Goal: Navigation & Orientation: Find specific page/section

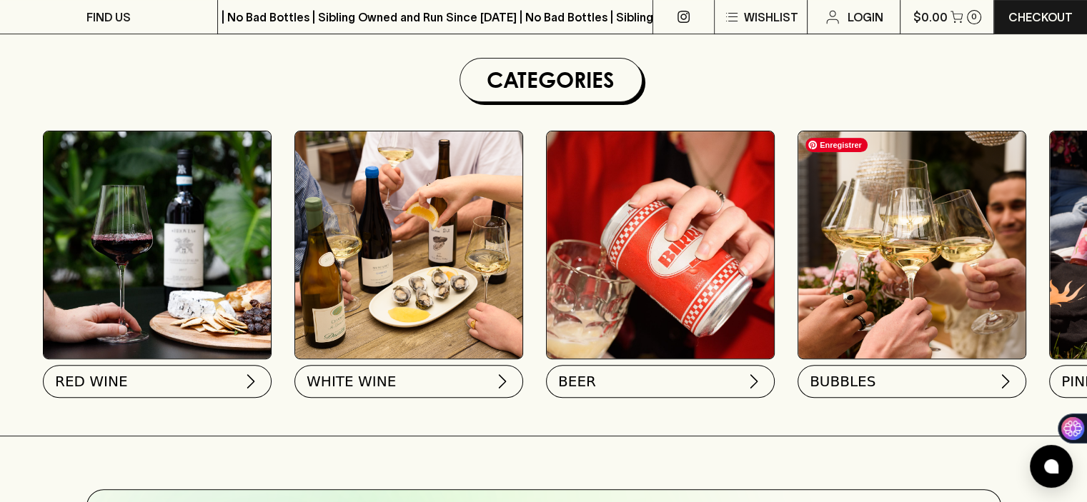
scroll to position [429, 0]
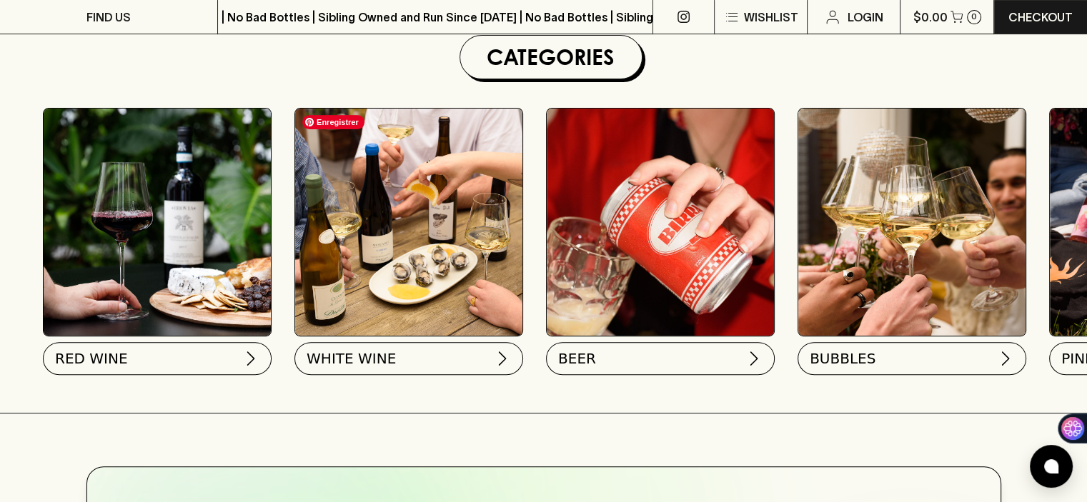
click at [367, 212] on img at bounding box center [408, 222] width 227 height 227
click at [380, 357] on span "WHITE WINE" at bounding box center [349, 356] width 89 height 20
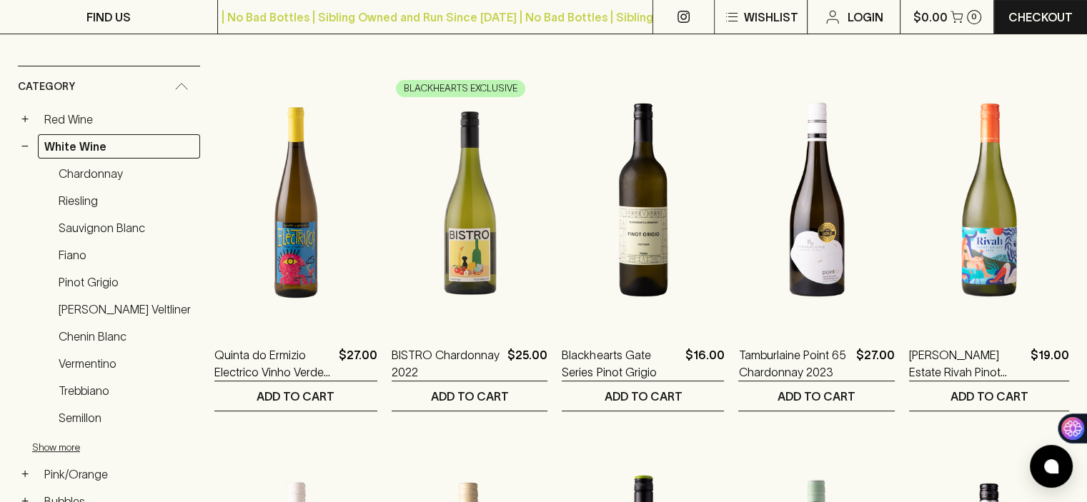
scroll to position [217, 0]
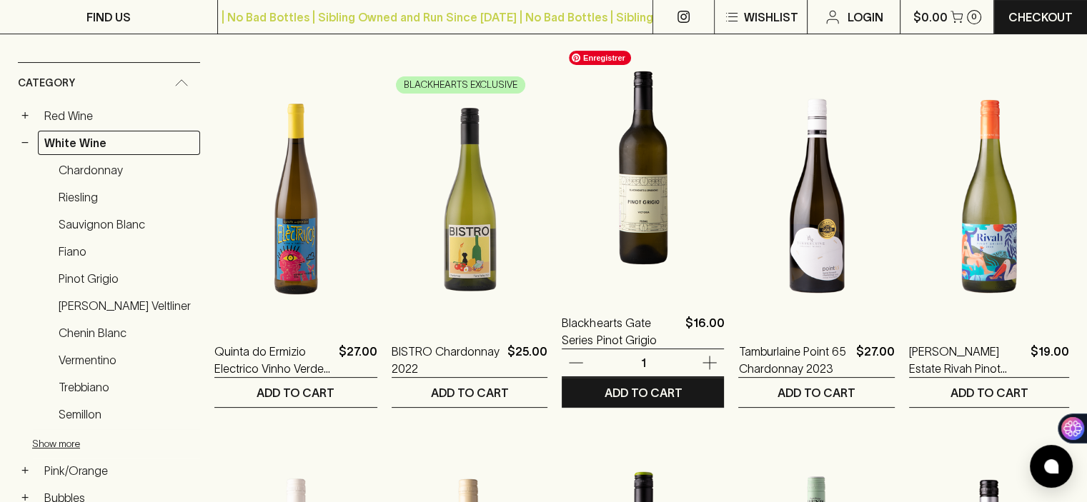
click at [628, 215] on img at bounding box center [643, 168] width 162 height 250
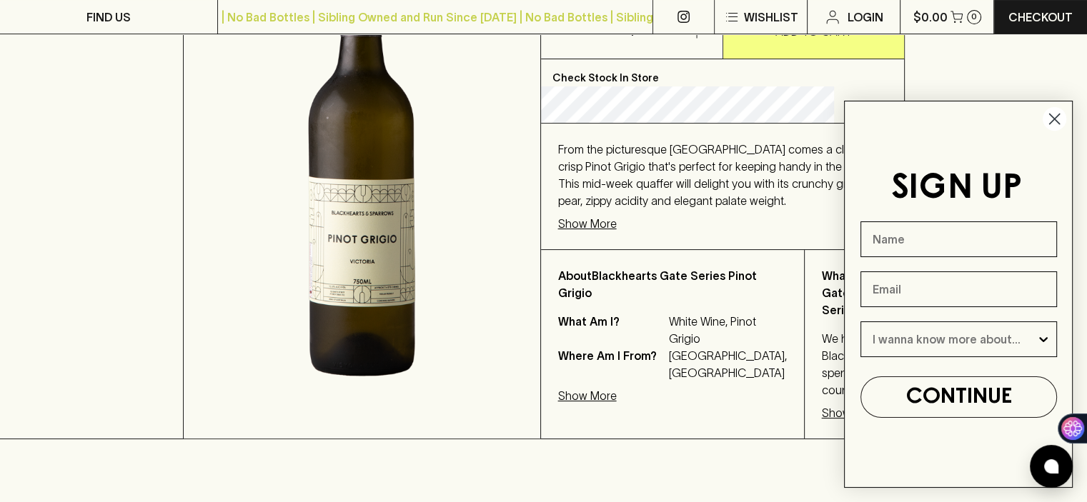
scroll to position [259, 0]
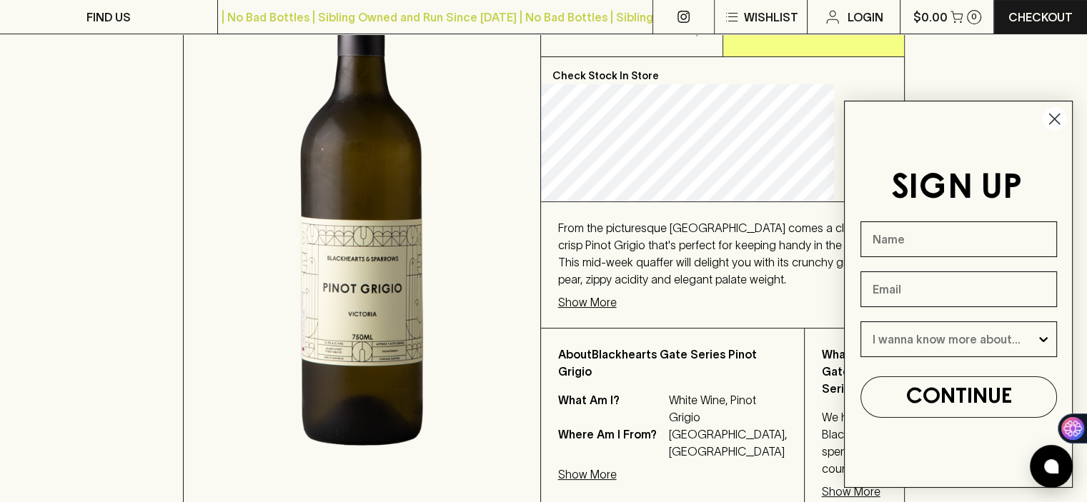
click at [1053, 119] on circle "Close dialog" at bounding box center [1055, 119] width 24 height 24
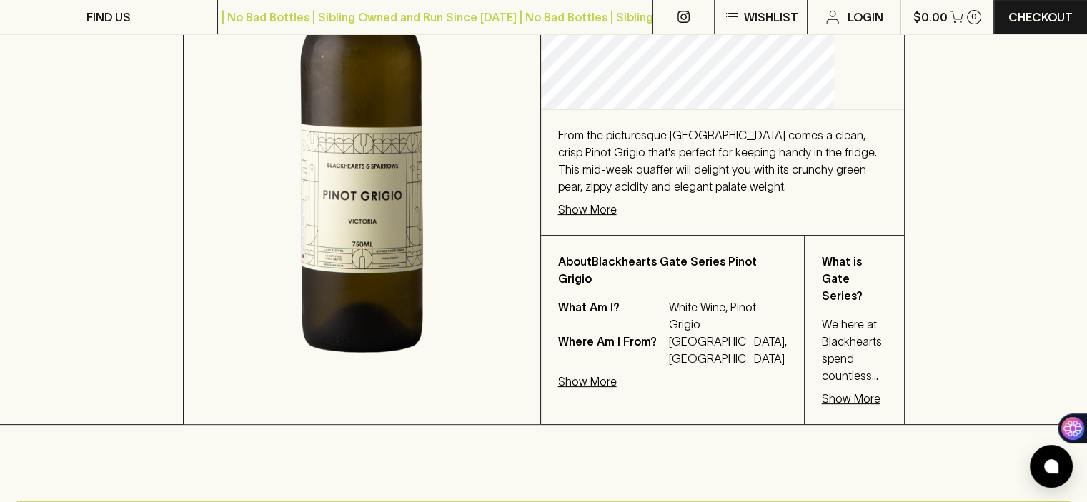
scroll to position [354, 0]
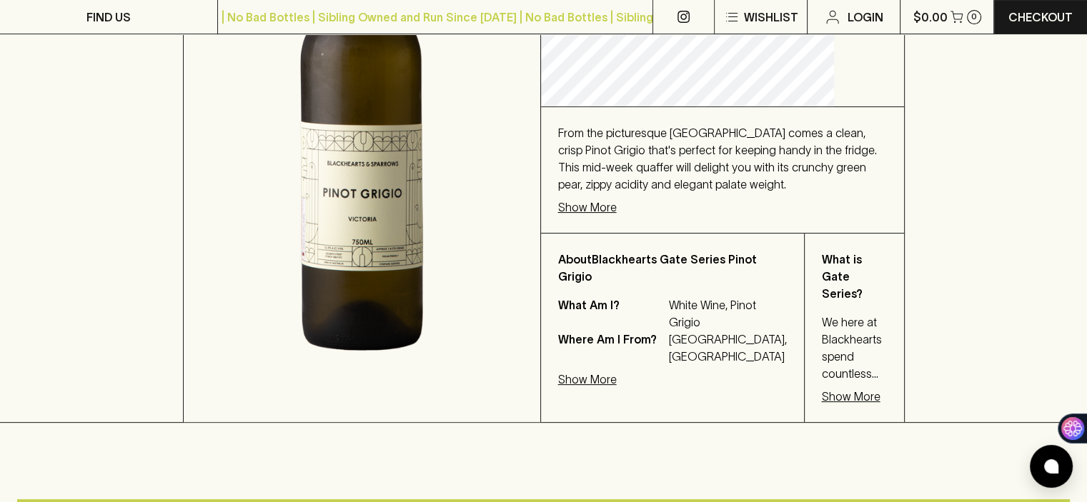
click at [617, 216] on p "Show More" at bounding box center [587, 207] width 59 height 17
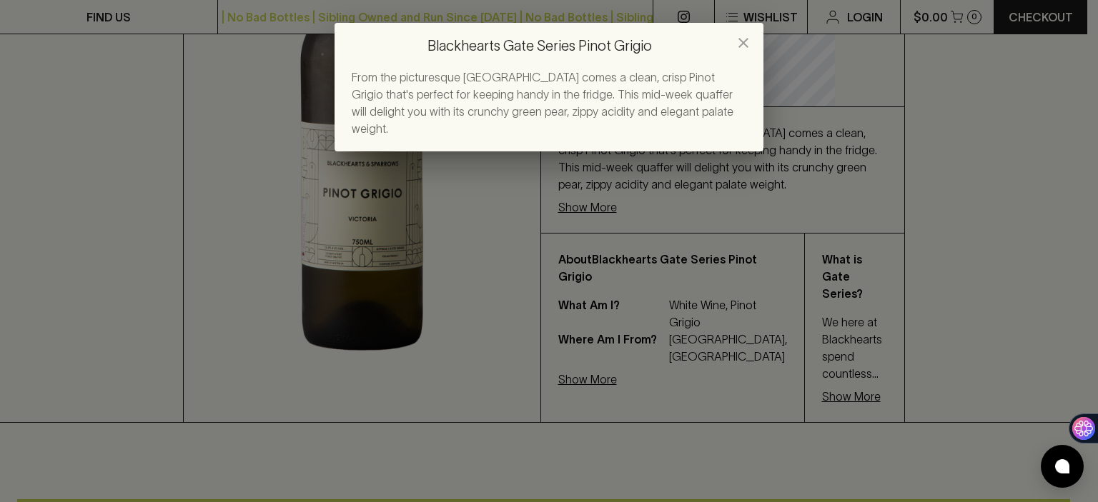
click at [745, 44] on icon "close" at bounding box center [743, 42] width 17 height 17
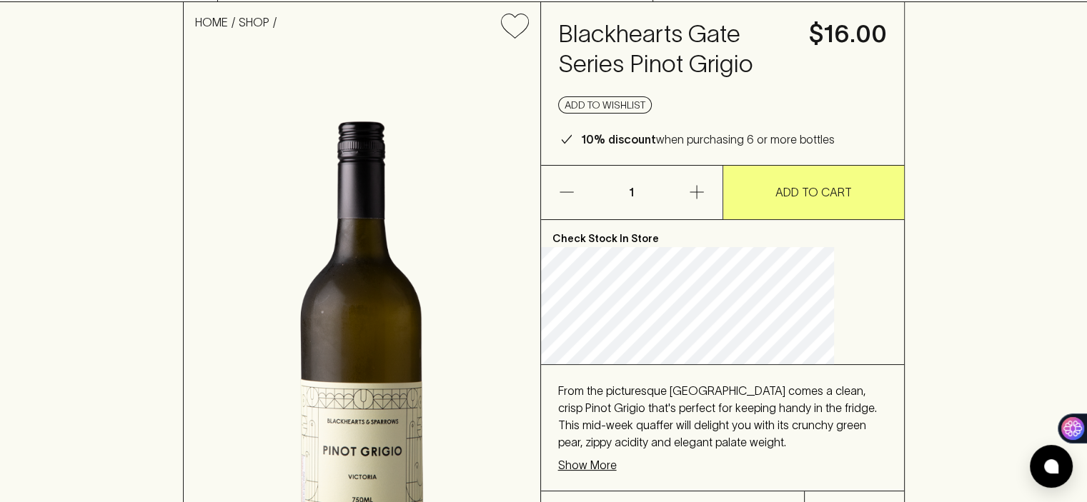
scroll to position [69, 0]
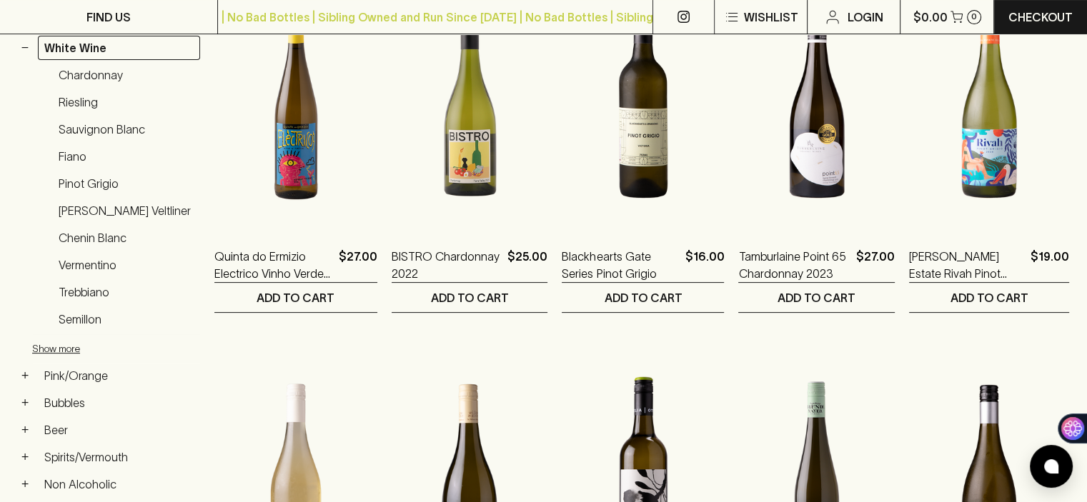
scroll to position [297, 0]
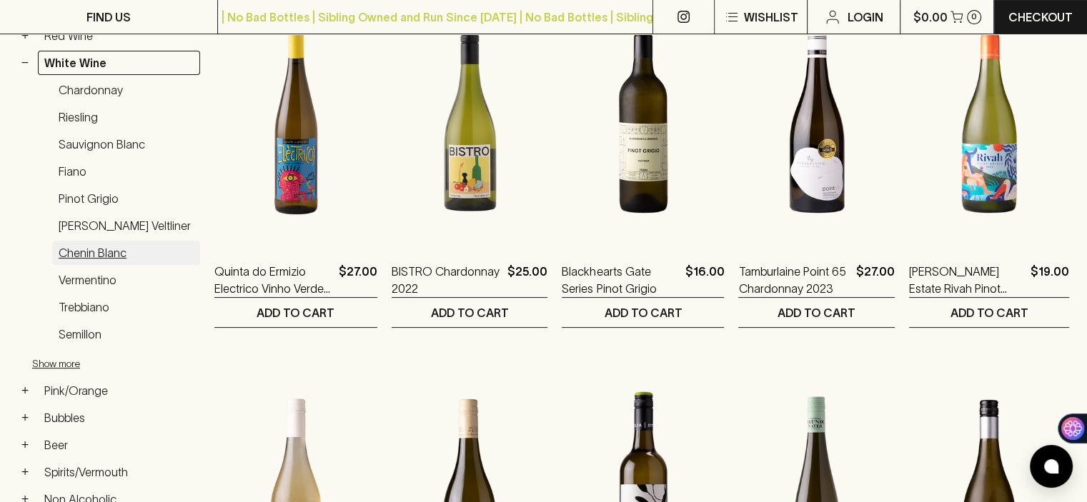
click at [100, 252] on link "Chenin Blanc" at bounding box center [126, 253] width 148 height 24
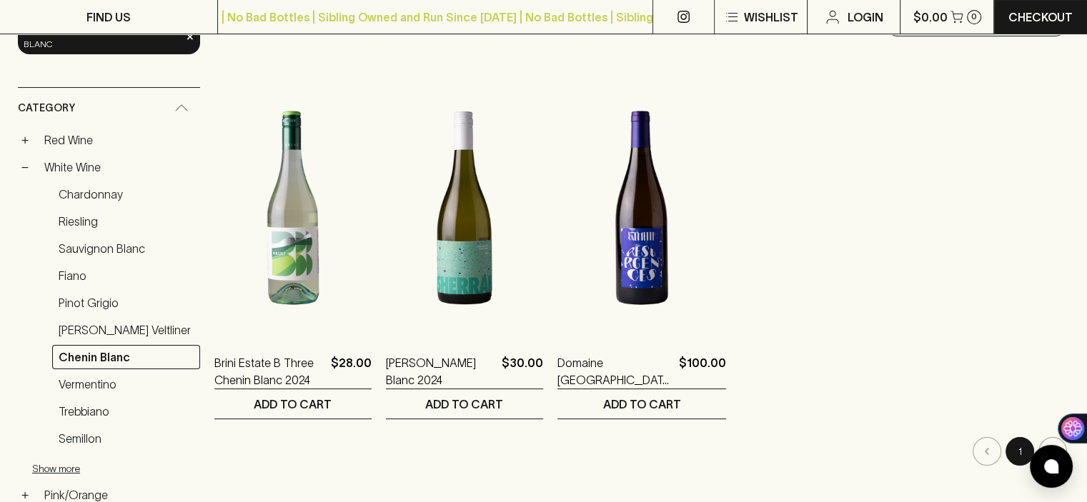
scroll to position [199, 0]
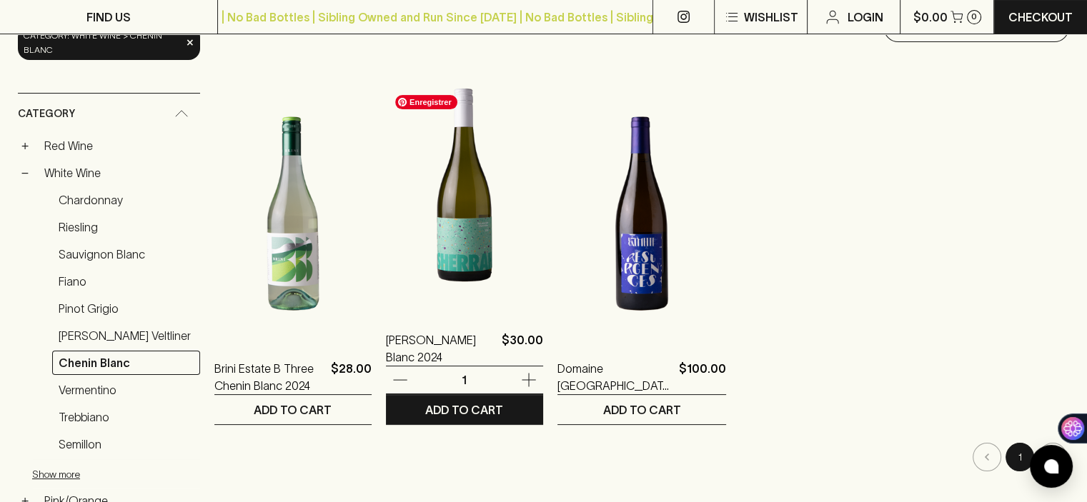
click at [463, 242] on img at bounding box center [464, 185] width 157 height 250
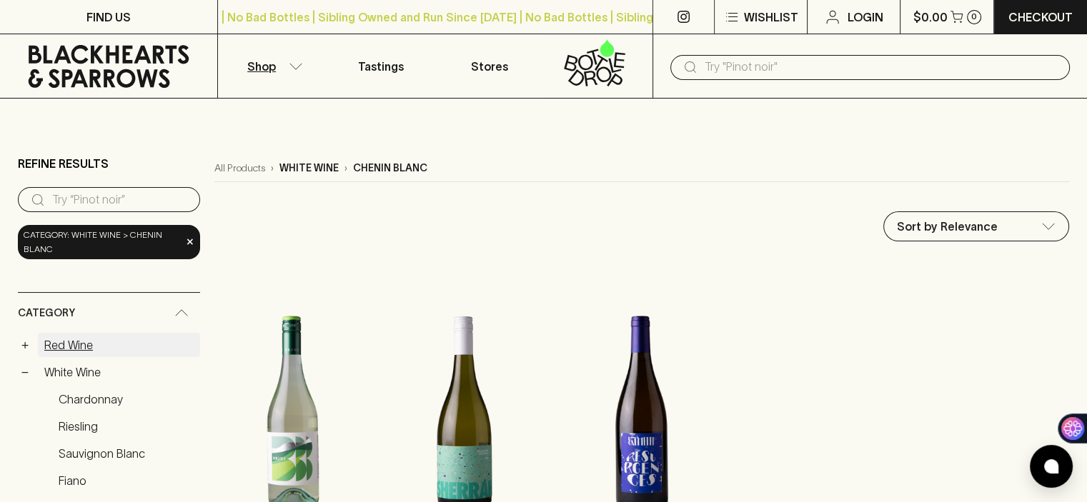
click at [64, 347] on link "Red Wine" at bounding box center [119, 345] width 162 height 24
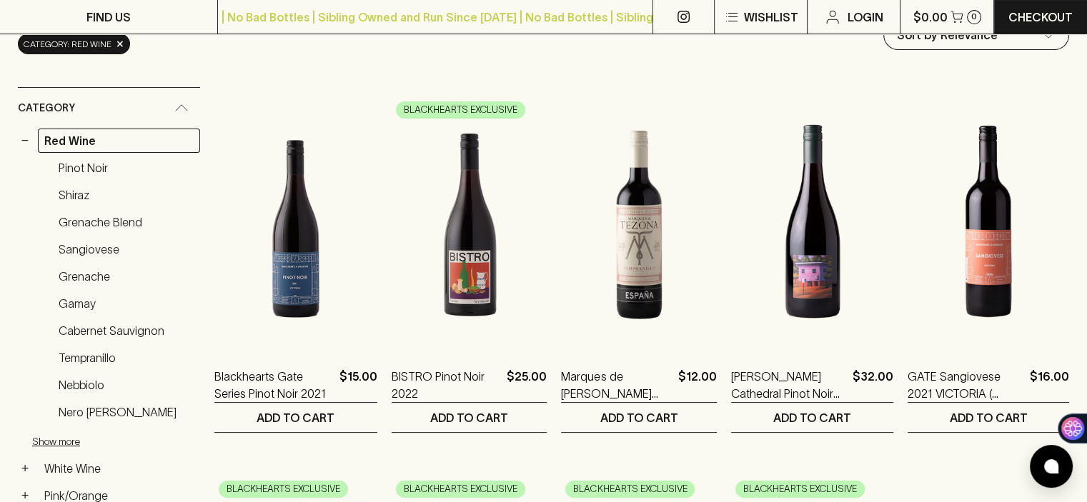
scroll to position [202, 0]
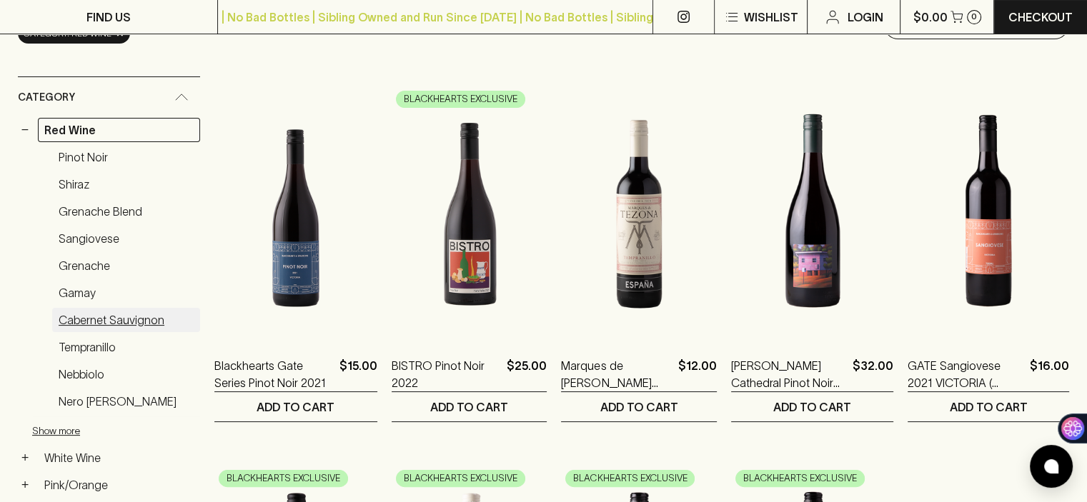
click at [134, 317] on link "Cabernet Sauvignon" at bounding box center [126, 320] width 148 height 24
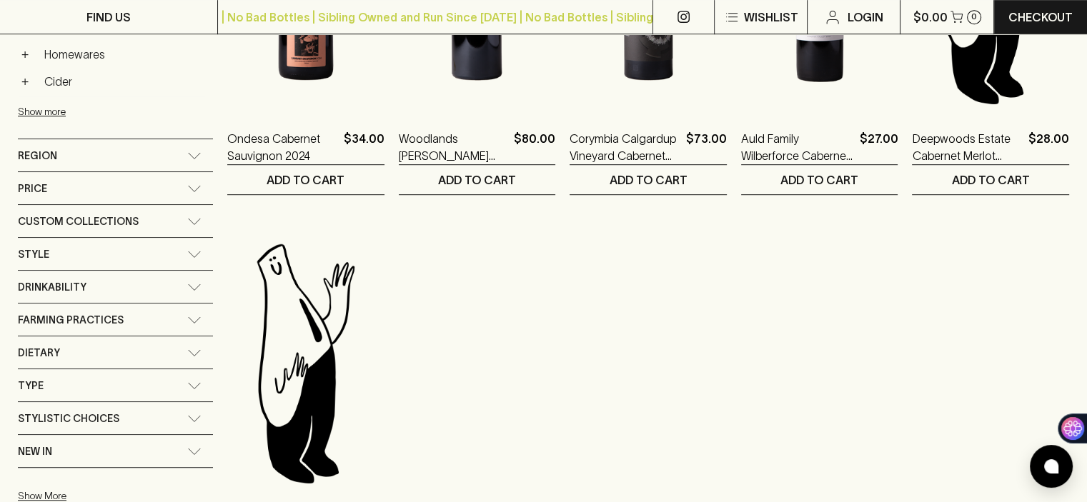
scroll to position [800, 0]
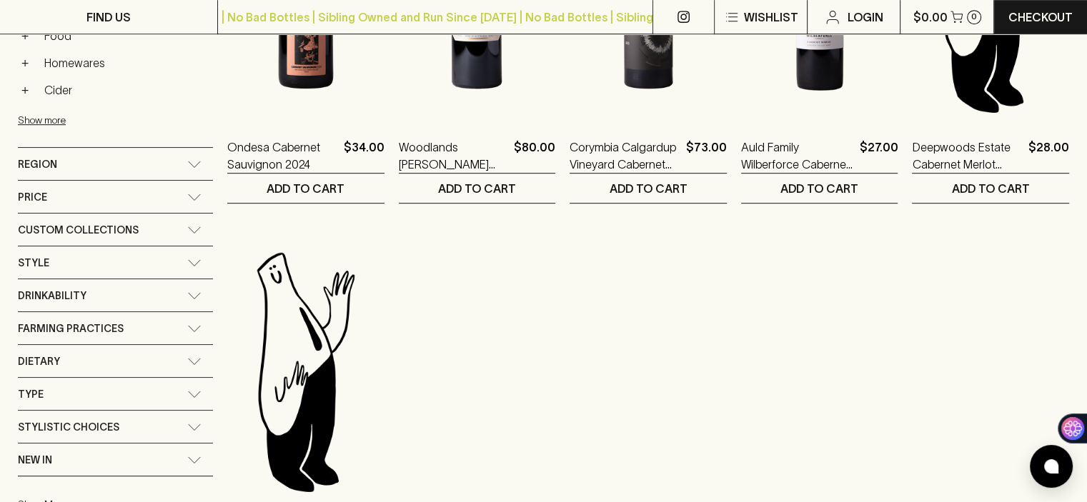
click at [190, 161] on icon at bounding box center [194, 164] width 14 height 7
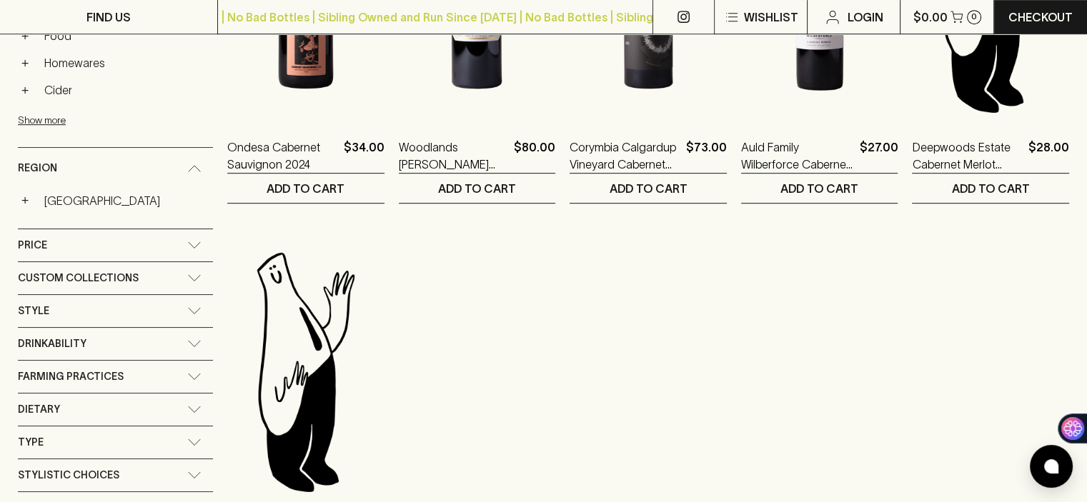
click at [190, 165] on icon at bounding box center [194, 168] width 14 height 7
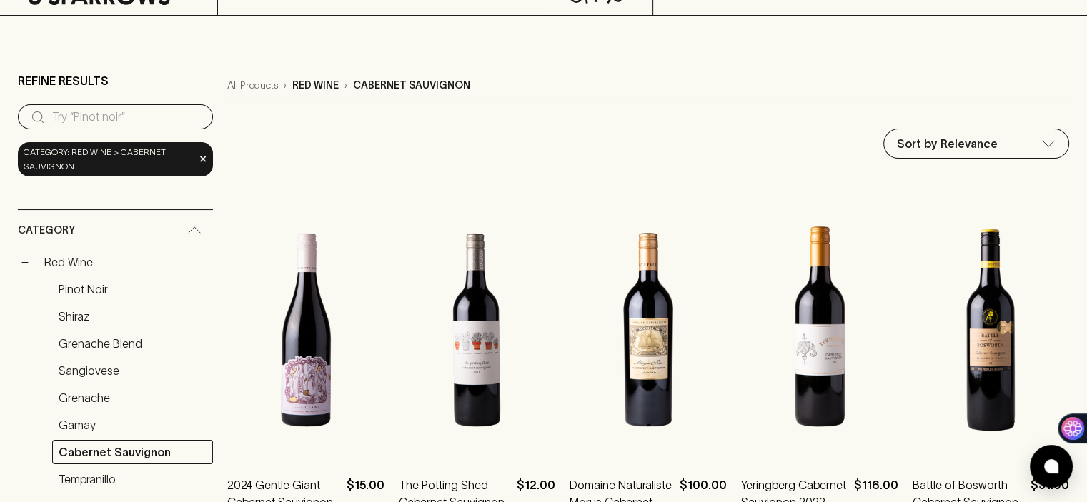
scroll to position [0, 0]
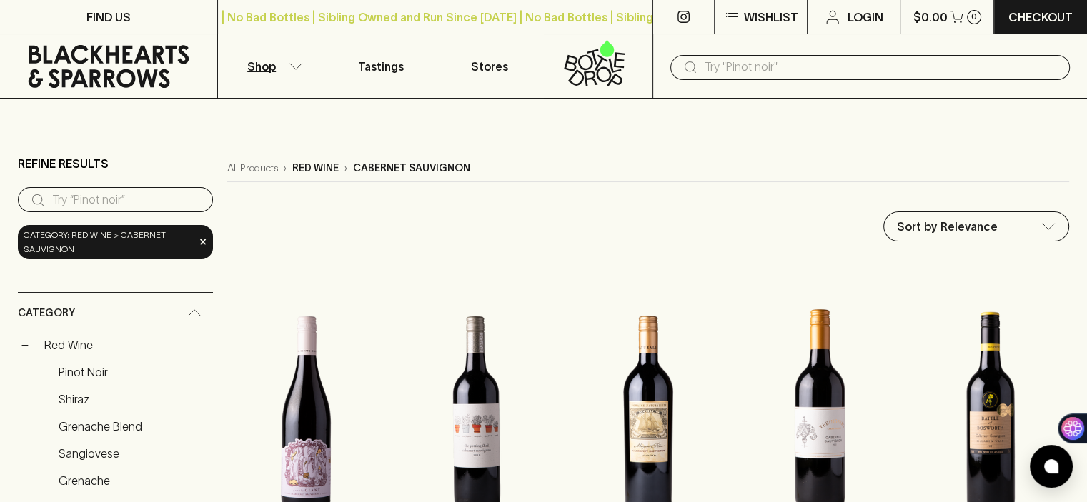
click at [192, 305] on div "Category" at bounding box center [115, 313] width 195 height 41
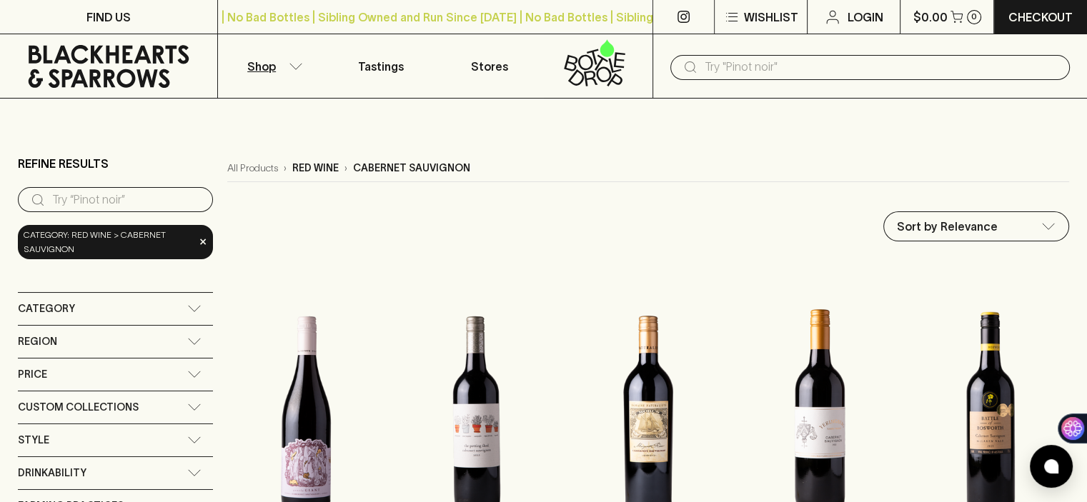
click at [191, 339] on icon at bounding box center [194, 341] width 14 height 7
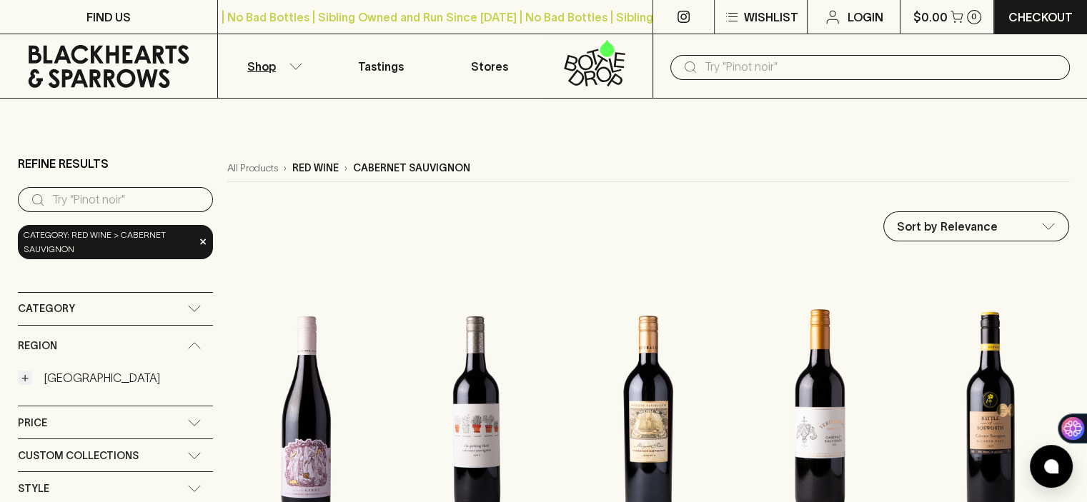
click at [24, 379] on button "+" at bounding box center [25, 378] width 14 height 14
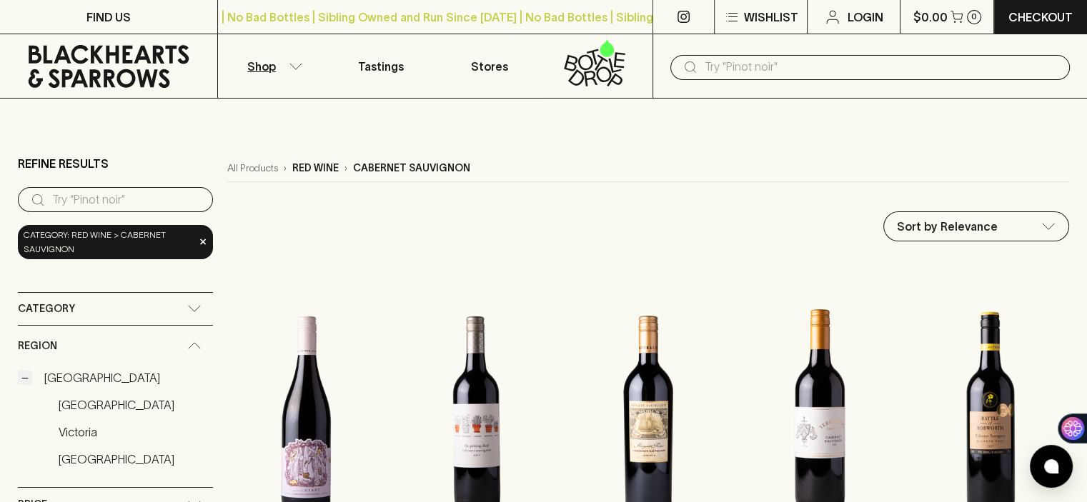
click at [24, 379] on button "−" at bounding box center [25, 378] width 14 height 14
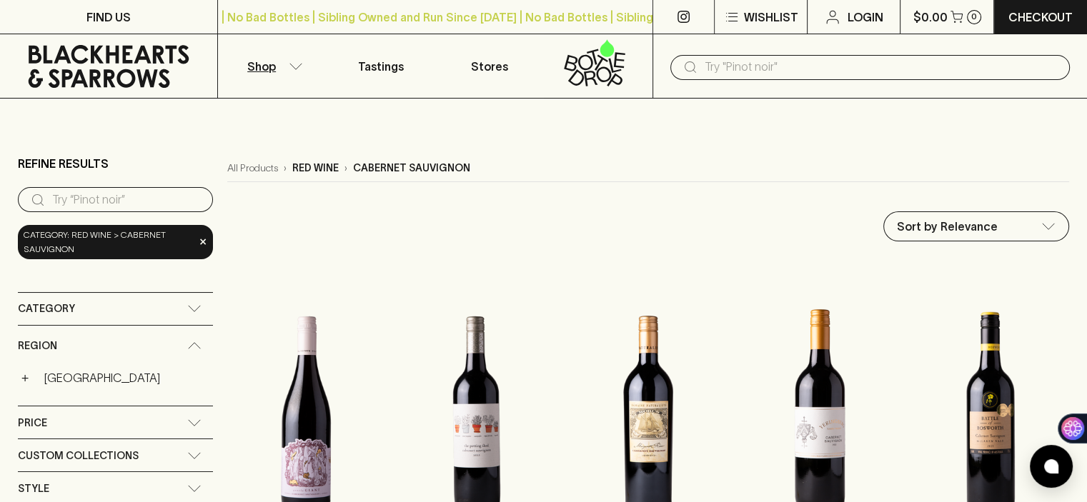
click at [188, 342] on icon at bounding box center [194, 345] width 14 height 7
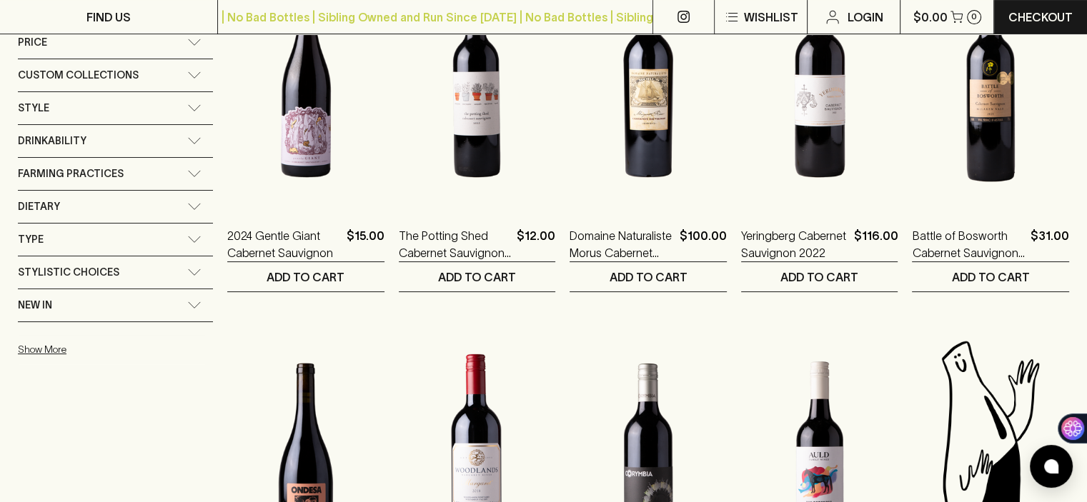
scroll to position [357, 0]
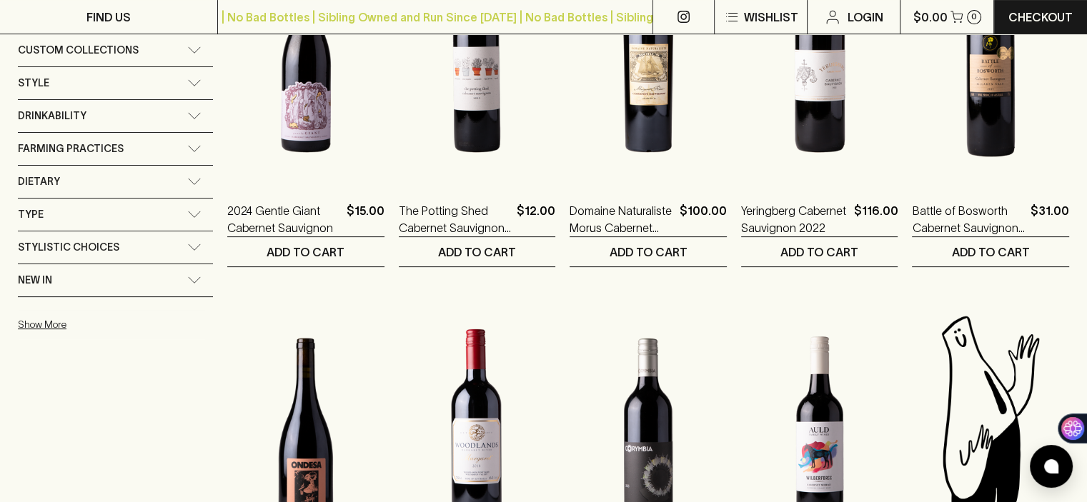
click at [189, 145] on icon at bounding box center [194, 148] width 14 height 7
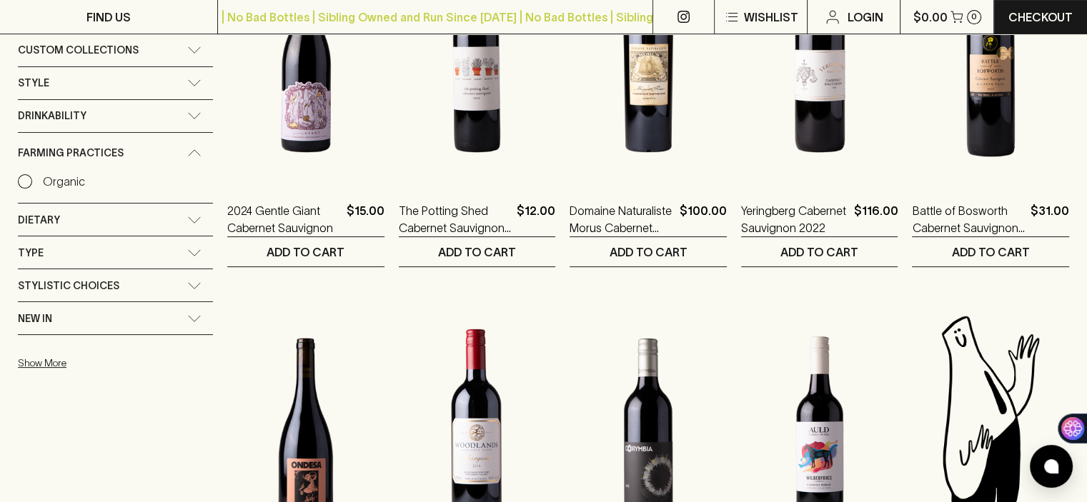
click at [189, 145] on div "Farming Practices" at bounding box center [115, 153] width 195 height 41
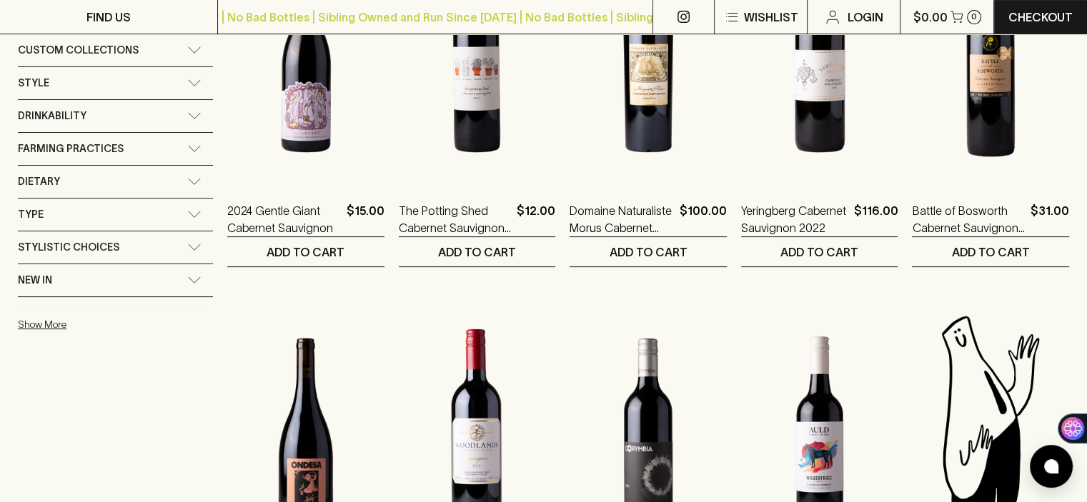
click at [189, 145] on icon at bounding box center [194, 148] width 14 height 7
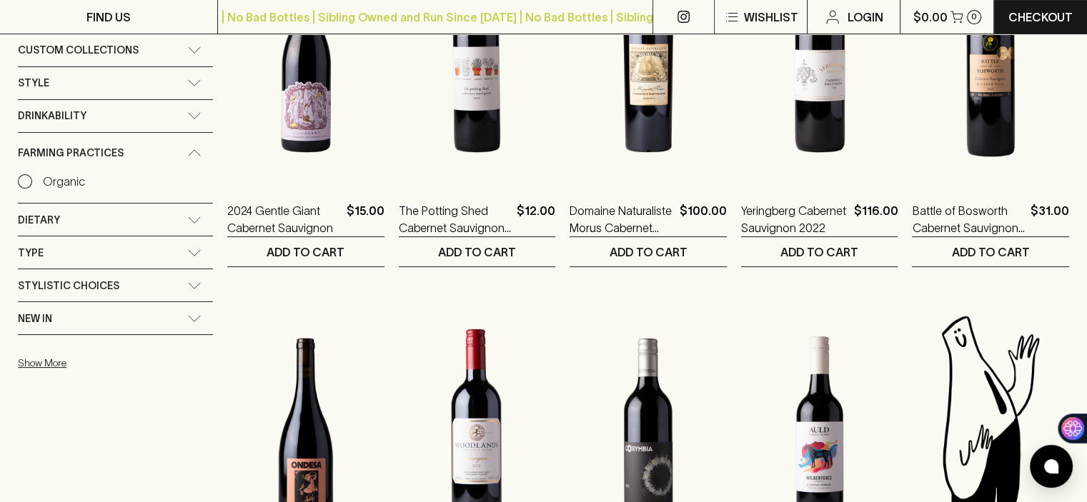
click at [189, 151] on icon at bounding box center [194, 152] width 14 height 7
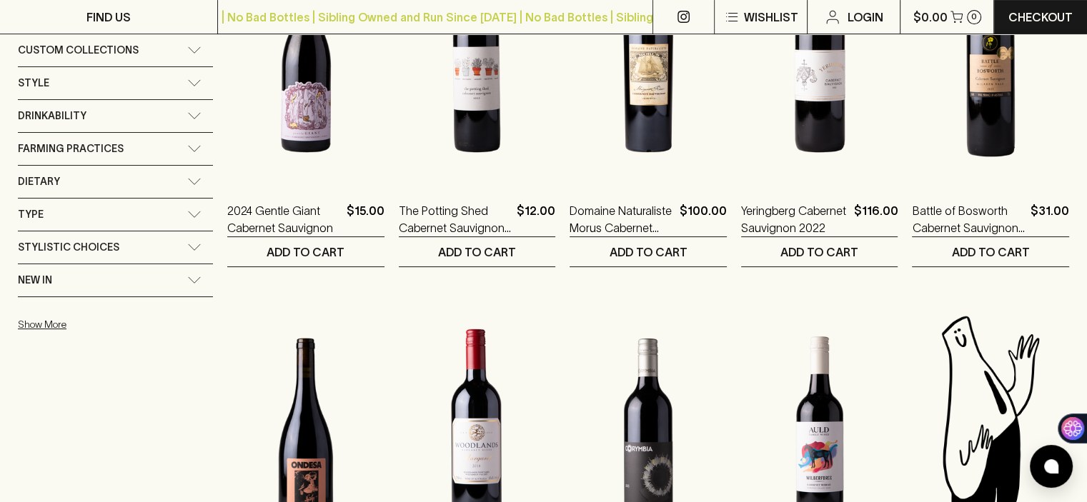
click at [194, 179] on icon at bounding box center [195, 182] width 12 height 6
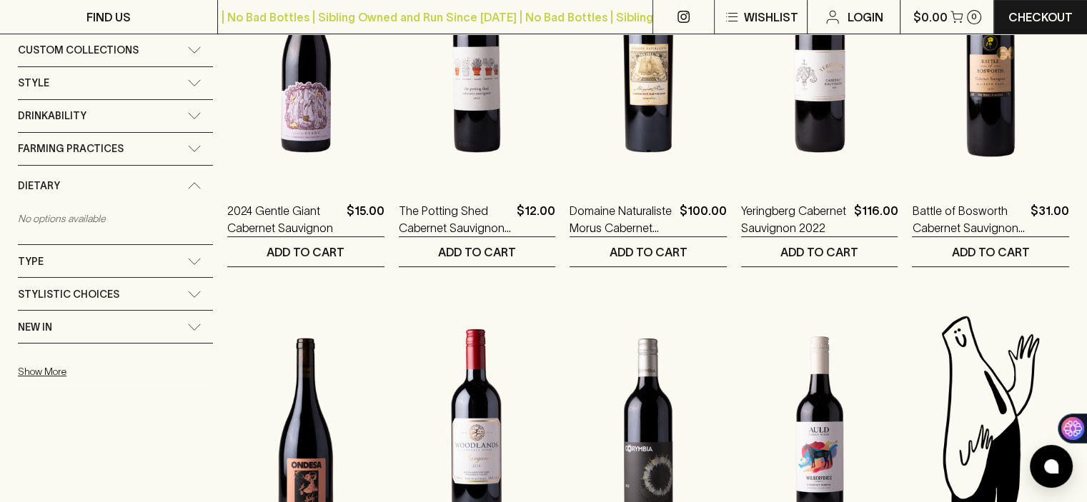
click at [194, 178] on div "Dietary" at bounding box center [115, 186] width 195 height 41
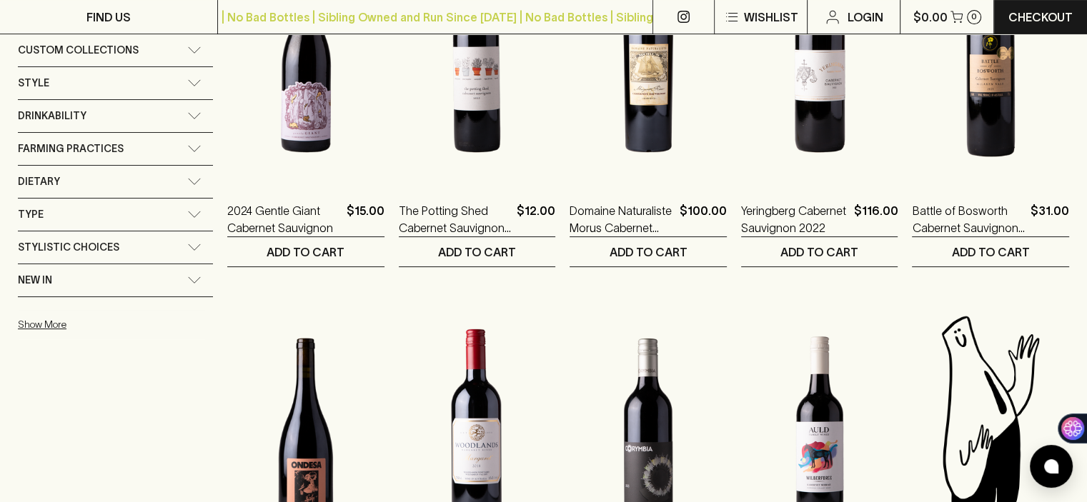
click at [189, 214] on icon at bounding box center [194, 214] width 14 height 7
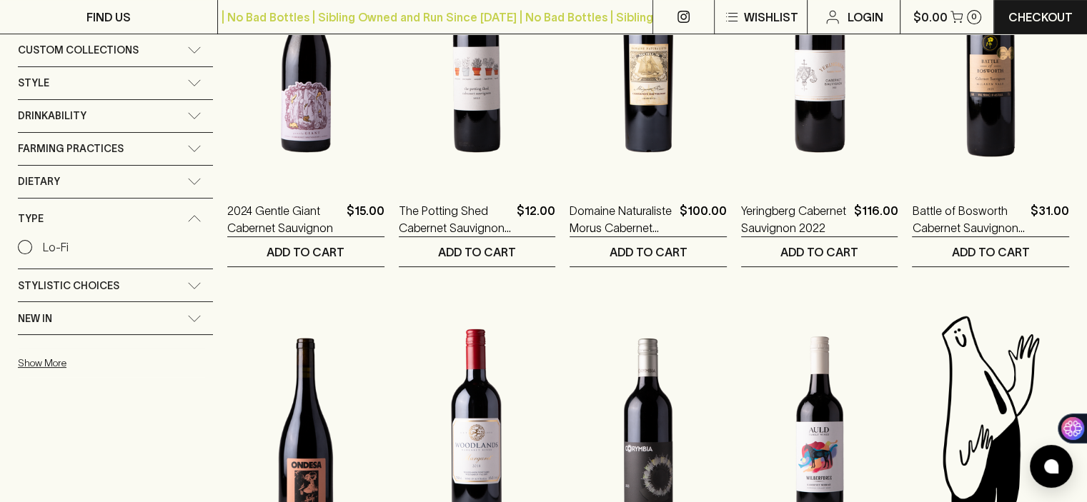
click at [189, 213] on div "Type" at bounding box center [115, 219] width 195 height 41
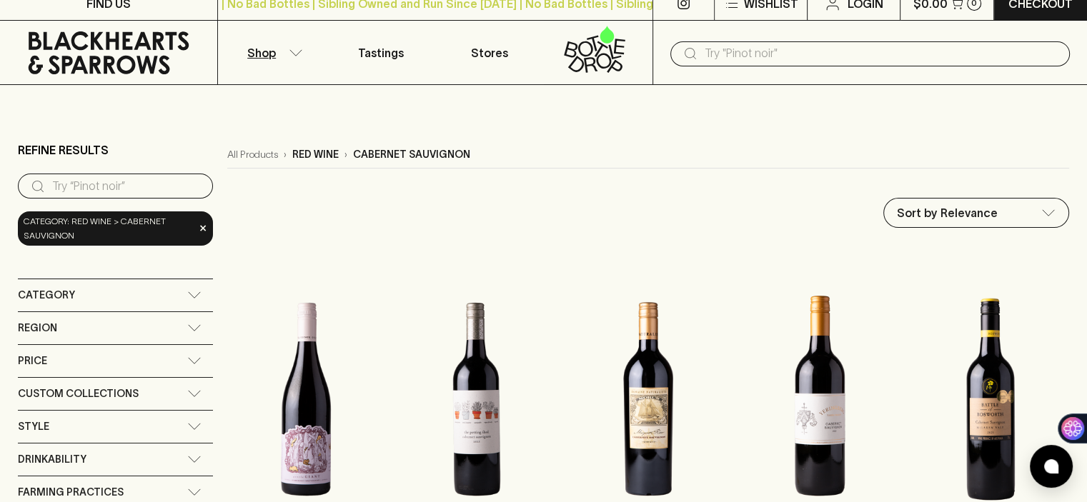
scroll to position [0, 0]
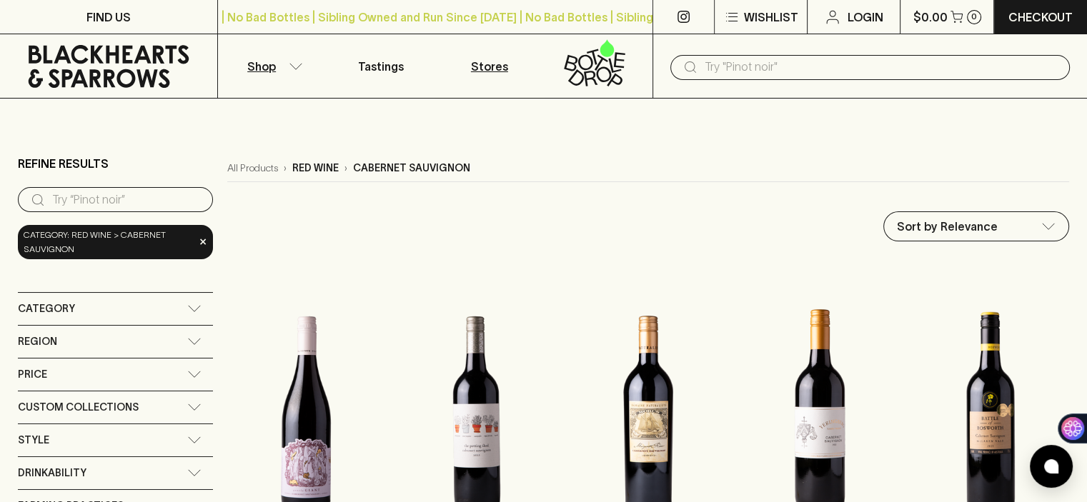
click at [492, 65] on p "Stores" at bounding box center [489, 66] width 37 height 17
